Goal: Task Accomplishment & Management: Complete application form

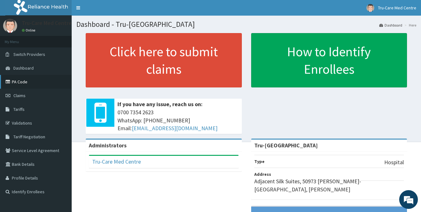
click at [17, 82] on link "PA Code" at bounding box center [36, 82] width 72 height 14
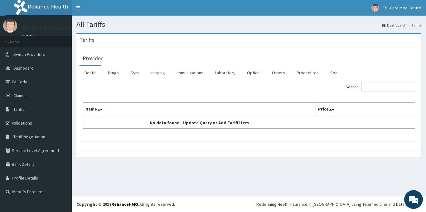
click at [157, 73] on link "Imaging" at bounding box center [157, 72] width 25 height 13
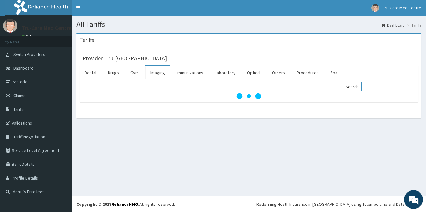
click at [374, 86] on input "Search:" at bounding box center [388, 86] width 54 height 9
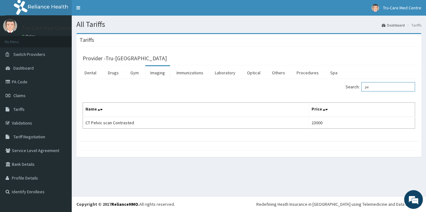
type input "p"
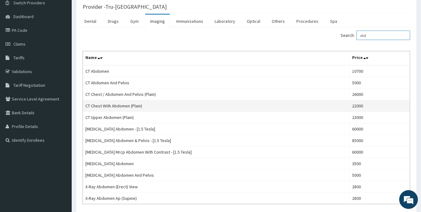
scroll to position [62, 0]
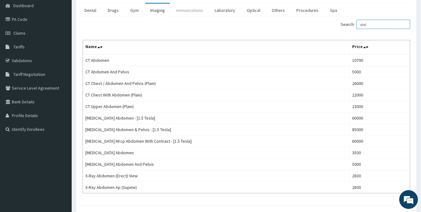
type input "abd"
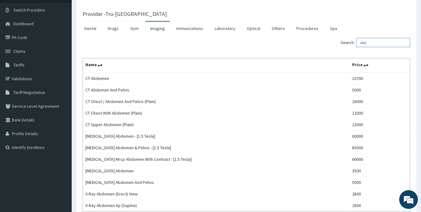
scroll to position [0, 0]
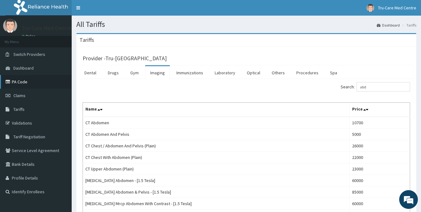
click at [22, 80] on link "PA Code" at bounding box center [36, 82] width 72 height 14
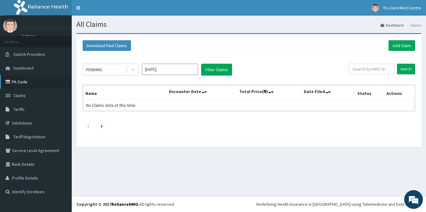
click at [20, 84] on link "PA Code" at bounding box center [36, 82] width 72 height 14
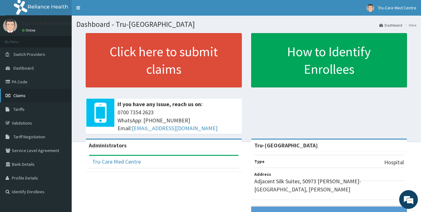
click at [27, 96] on link "Claims" at bounding box center [36, 96] width 72 height 14
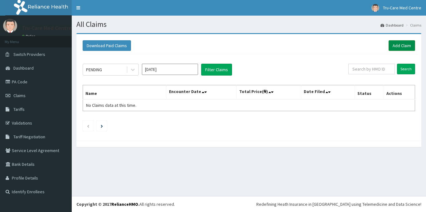
click at [401, 48] on link "Add Claim" at bounding box center [401, 45] width 27 height 11
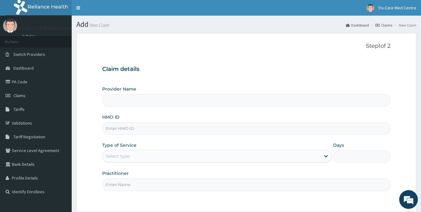
click at [116, 130] on input "HMO ID" at bounding box center [246, 128] width 289 height 12
paste input "RFC/10123/B"
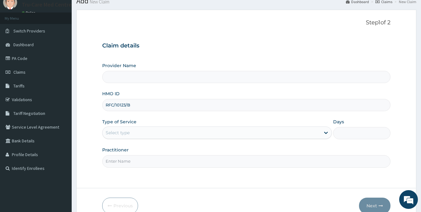
scroll to position [55, 0]
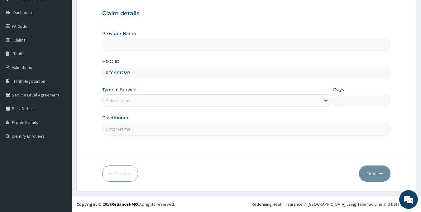
type input "RFC/10123/B"
click at [131, 103] on div "Select type" at bounding box center [212, 100] width 218 height 10
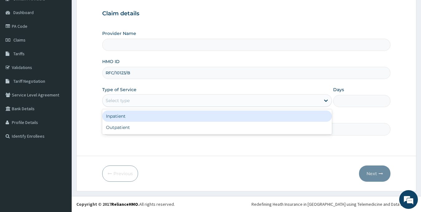
type input "Tru-Care Medical Centre"
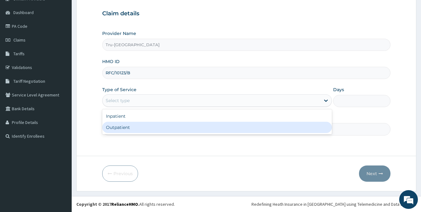
click at [124, 124] on div "Outpatient" at bounding box center [217, 127] width 230 height 11
type input "1"
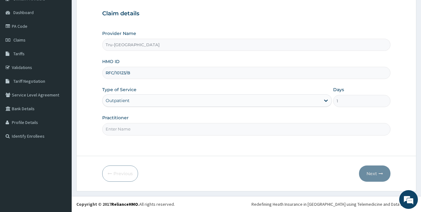
click at [127, 131] on input "Practitioner" at bounding box center [246, 129] width 289 height 12
type input "DR GWOM PAM"
click at [376, 173] on button "Next" at bounding box center [374, 173] width 31 height 16
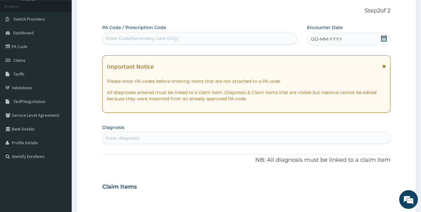
scroll to position [24, 0]
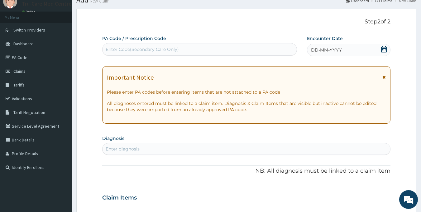
click at [120, 51] on div "Enter Code(Secondary Care Only)" at bounding box center [142, 49] width 73 height 6
paste input "PA/B6F31E"
type input "PA/B6F31E"
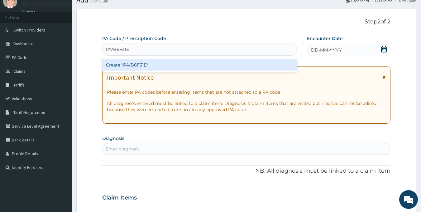
click at [185, 64] on div "Create "PA/B6F31E"" at bounding box center [199, 64] width 195 height 11
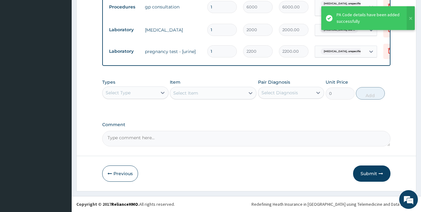
scroll to position [258, 0]
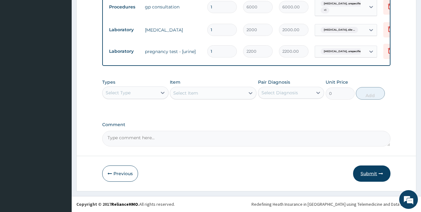
click at [369, 174] on button "Submit" at bounding box center [371, 173] width 37 height 16
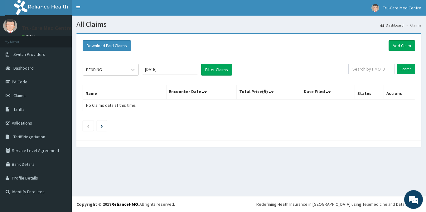
drag, startPoint x: 0, startPoint y: 0, endPoint x: 180, endPoint y: 21, distance: 180.8
click at [180, 21] on h1 "All Claims" at bounding box center [248, 24] width 345 height 8
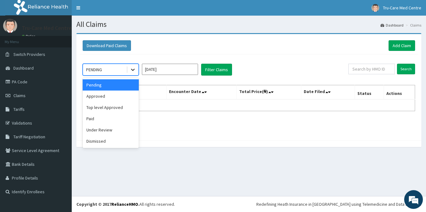
click at [131, 70] on icon at bounding box center [133, 69] width 6 height 6
click at [117, 95] on div "Approved" at bounding box center [111, 95] width 56 height 11
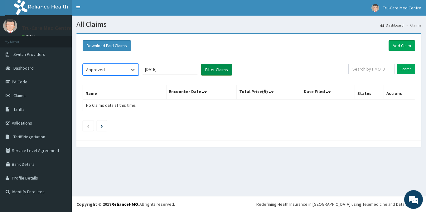
click at [220, 69] on button "Filter Claims" at bounding box center [216, 70] width 31 height 12
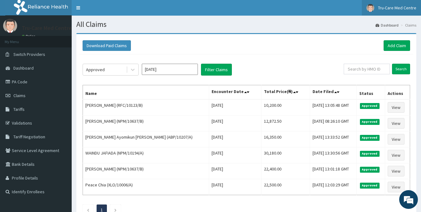
click at [409, 4] on link "Tru-Care Med Centre" at bounding box center [391, 8] width 59 height 16
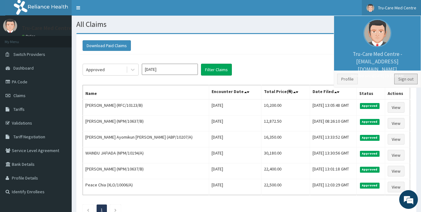
click at [401, 79] on link "Sign out" at bounding box center [405, 79] width 23 height 11
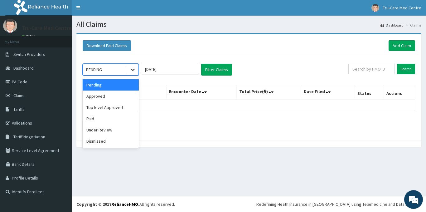
click at [130, 70] on icon at bounding box center [133, 69] width 6 height 6
click at [105, 128] on div "Under Review" at bounding box center [111, 129] width 56 height 11
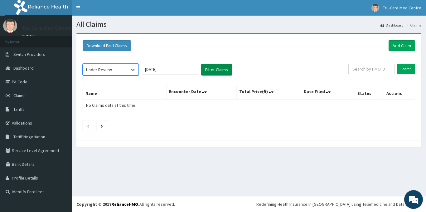
click at [214, 69] on button "Filter Claims" at bounding box center [216, 70] width 31 height 12
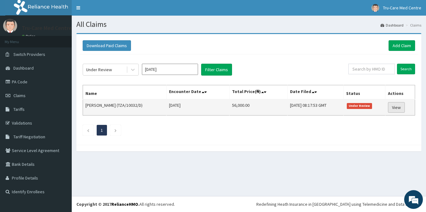
click at [399, 110] on link "View" at bounding box center [396, 107] width 17 height 11
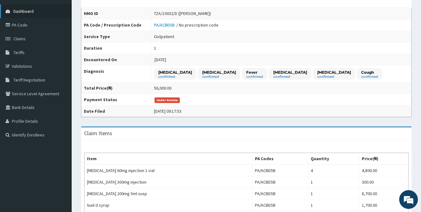
scroll to position [23, 0]
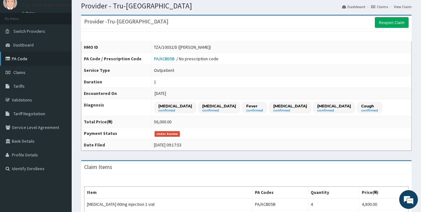
click at [25, 61] on link "PA Code" at bounding box center [36, 59] width 72 height 14
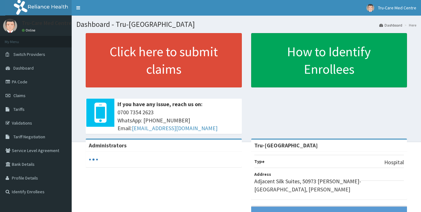
click at [22, 112] on link "Tariffs" at bounding box center [36, 109] width 72 height 14
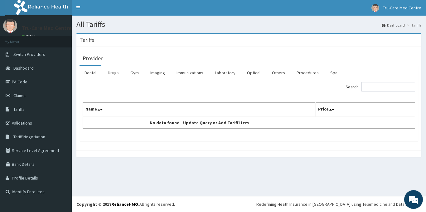
click at [112, 75] on link "Drugs" at bounding box center [113, 72] width 21 height 13
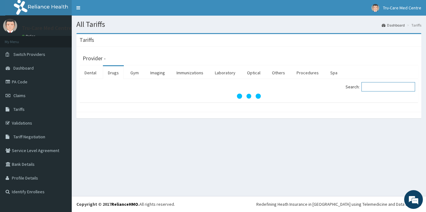
click at [384, 87] on input "Search:" at bounding box center [388, 86] width 54 height 9
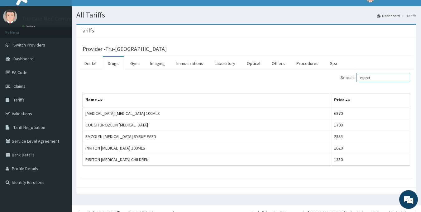
scroll to position [18, 0]
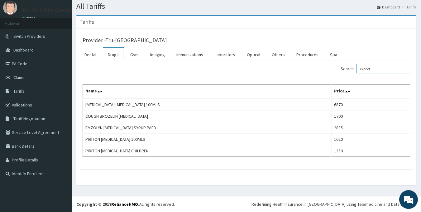
type input "expect"
click at [24, 78] on span "Claims" at bounding box center [19, 78] width 12 height 6
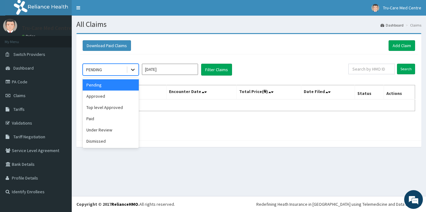
click at [132, 69] on icon at bounding box center [133, 70] width 4 height 2
click at [105, 94] on div "Approved" at bounding box center [111, 95] width 56 height 11
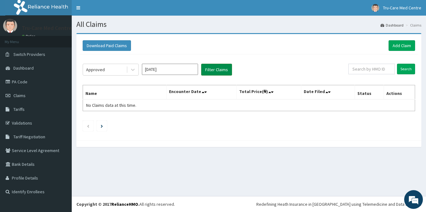
click at [205, 70] on button "Filter Claims" at bounding box center [216, 70] width 31 height 12
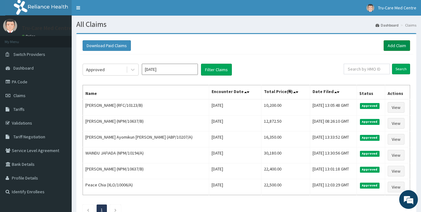
click at [398, 44] on link "Add Claim" at bounding box center [397, 45] width 27 height 11
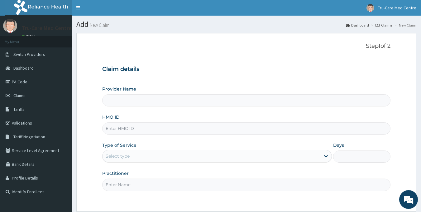
type input "Tru-[GEOGRAPHIC_DATA]"
click at [152, 124] on input "HMO ID" at bounding box center [246, 128] width 289 height 12
paste input "SBL/10254/C"
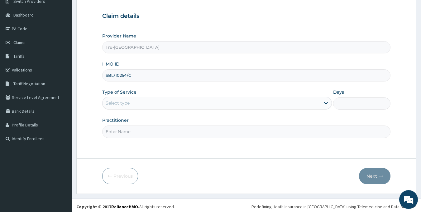
scroll to position [55, 0]
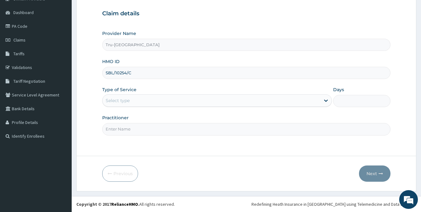
type input "SBL/10254/C"
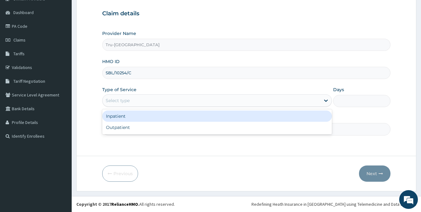
click at [164, 101] on div "Select type" at bounding box center [212, 100] width 218 height 10
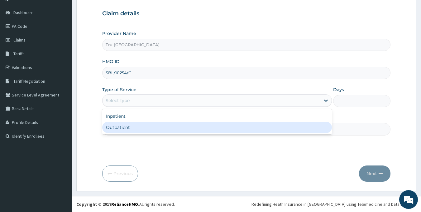
click at [136, 130] on div "Outpatient" at bounding box center [217, 127] width 230 height 11
type input "1"
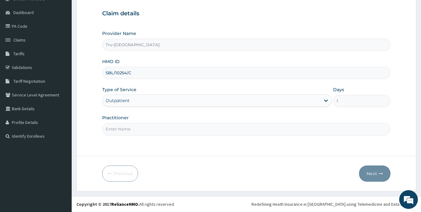
click at [136, 130] on input "Practitioner" at bounding box center [246, 129] width 289 height 12
type input "d"
type input "DR GWOM PAM"
click at [370, 174] on button "Next" at bounding box center [374, 173] width 31 height 16
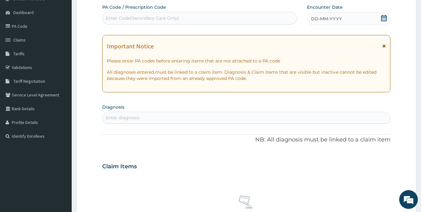
click at [123, 20] on div "Enter Code(Secondary Care Only)" at bounding box center [142, 18] width 73 height 6
paste input "PA/DD8033"
type input "PA/DD8033"
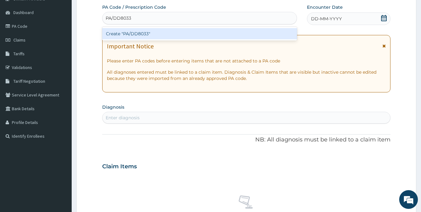
click at [186, 36] on div "Create "PA/DD8033"" at bounding box center [199, 33] width 195 height 11
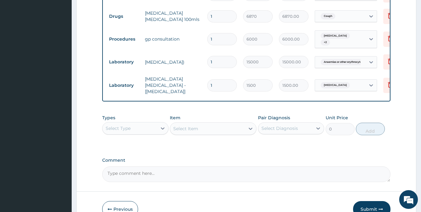
scroll to position [302, 0]
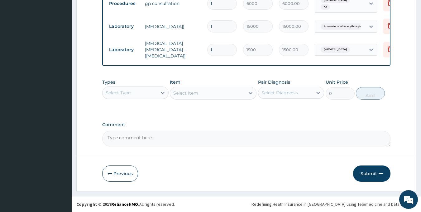
click at [299, 142] on textarea "Comment" at bounding box center [246, 139] width 289 height 16
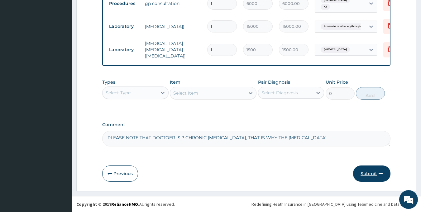
type textarea "PLEASE NOTE THAT DOCTOER IS ? CHRONIC ANEMIA, THAT IS WHY THE FULL BLOOD COUNT"
click at [373, 173] on button "Submit" at bounding box center [371, 173] width 37 height 16
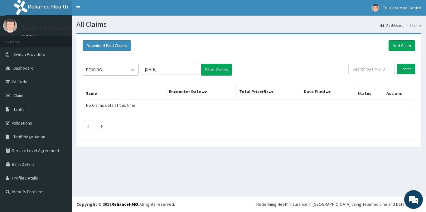
click at [134, 70] on icon at bounding box center [133, 70] width 4 height 2
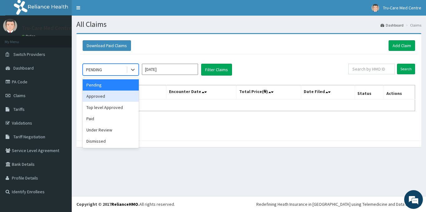
click at [106, 98] on div "Approved" at bounding box center [111, 95] width 56 height 11
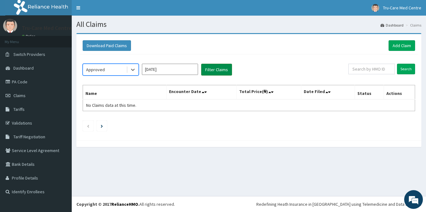
click at [212, 75] on button "Filter Claims" at bounding box center [216, 70] width 31 height 12
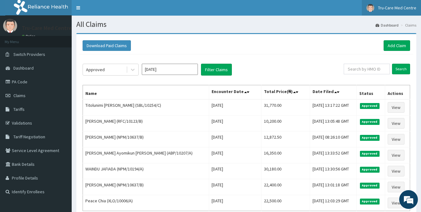
click at [389, 7] on span "Tru-Care Med Centre" at bounding box center [397, 8] width 38 height 6
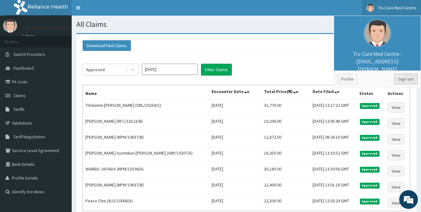
click at [411, 78] on link "Sign out" at bounding box center [405, 79] width 23 height 11
